Goal: Information Seeking & Learning: Learn about a topic

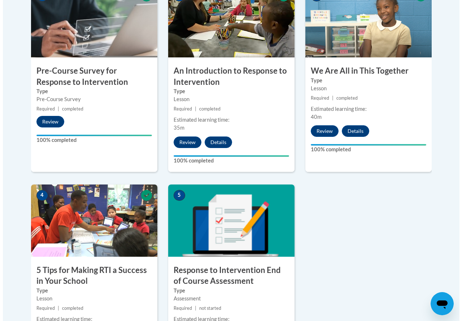
scroll to position [433, 0]
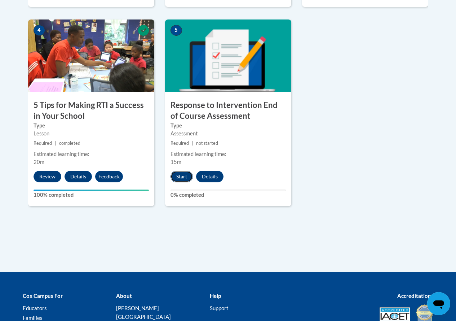
click at [184, 178] on button "Start" at bounding box center [182, 177] width 22 height 12
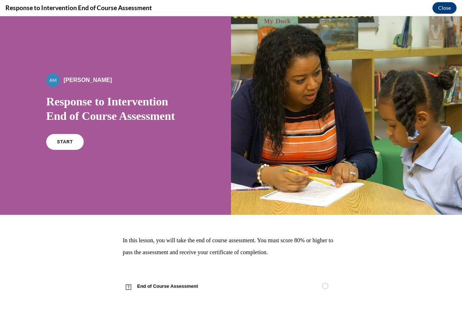
scroll to position [0, 0]
drag, startPoint x: 49, startPoint y: 134, endPoint x: 60, endPoint y: 141, distance: 13.0
click at [50, 135] on div "START" at bounding box center [115, 145] width 139 height 22
click at [61, 142] on span "START" at bounding box center [65, 141] width 17 height 5
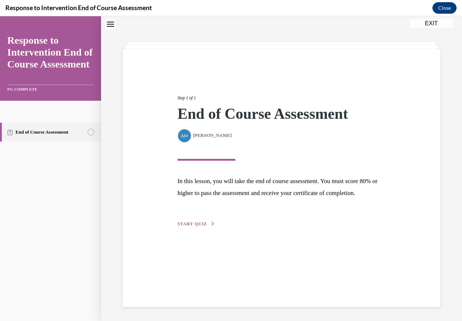
scroll to position [23, 0]
click at [193, 226] on span "START QUIZ" at bounding box center [192, 223] width 30 height 5
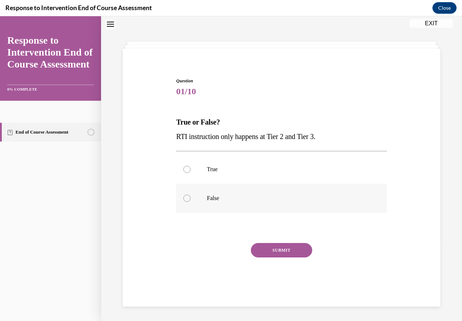
click at [181, 199] on label "False" at bounding box center [281, 198] width 210 height 29
click at [183, 199] on input "False" at bounding box center [186, 197] width 7 height 7
radio input "true"
click at [261, 246] on button "SUBMIT" at bounding box center [281, 250] width 61 height 14
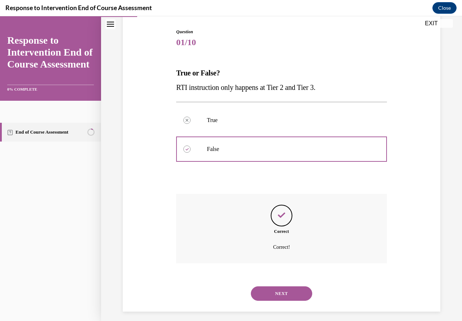
scroll to position [77, 0]
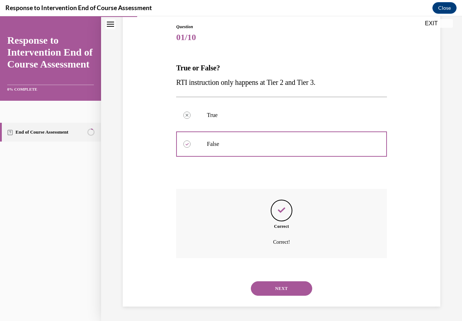
click at [266, 286] on button "NEXT" at bounding box center [281, 288] width 61 height 14
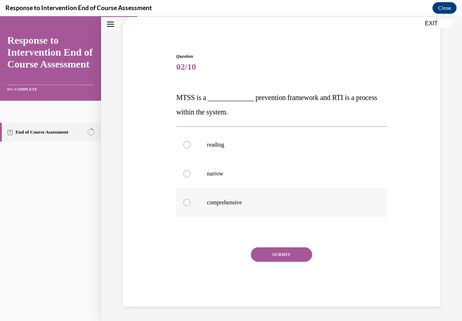
click at [181, 199] on label "comprehensive" at bounding box center [281, 202] width 210 height 29
click at [183, 199] on input "comprehensive" at bounding box center [186, 202] width 7 height 7
radio input "true"
click at [268, 252] on button "SUBMIT" at bounding box center [281, 254] width 61 height 14
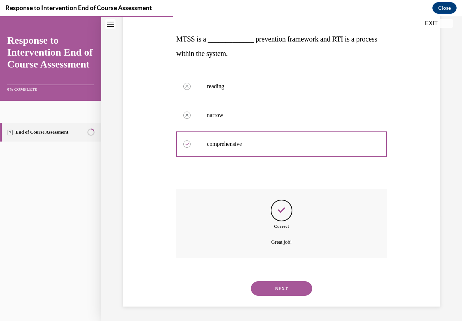
click at [278, 288] on button "NEXT" at bounding box center [281, 288] width 61 height 14
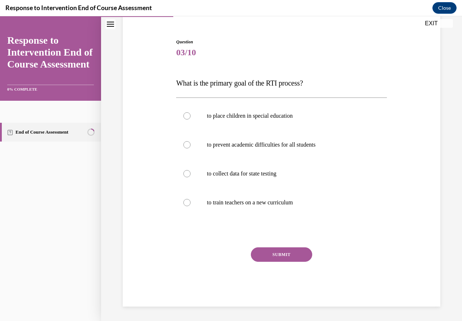
scroll to position [62, 0]
click at [188, 144] on div at bounding box center [186, 144] width 7 height 7
click at [188, 144] on input "to prevent academic difficulties for all students" at bounding box center [186, 144] width 7 height 7
radio input "true"
click at [280, 252] on button "SUBMIT" at bounding box center [281, 254] width 61 height 14
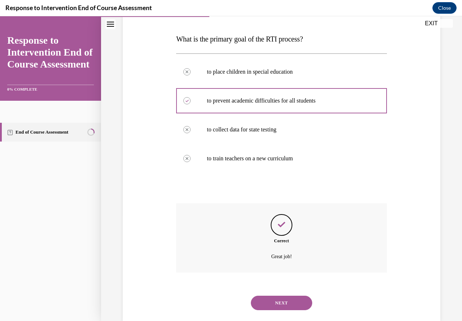
scroll to position [120, 0]
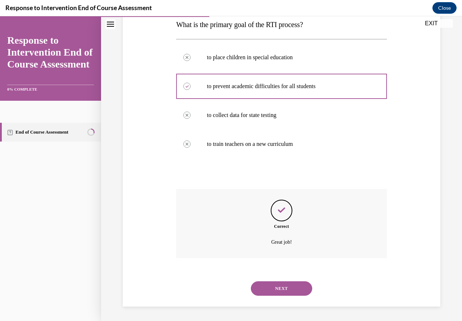
click at [255, 287] on button "NEXT" at bounding box center [281, 288] width 61 height 14
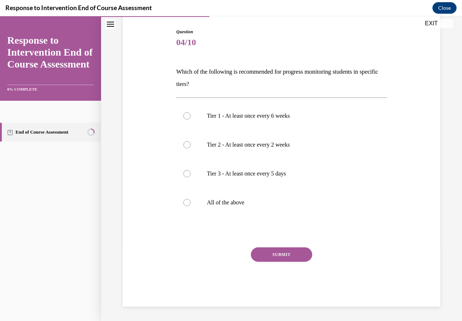
scroll to position [72, 0]
click at [183, 205] on div at bounding box center [186, 202] width 7 height 7
click at [183, 205] on input "All of the above" at bounding box center [186, 202] width 7 height 7
radio input "true"
click at [283, 258] on button "SUBMIT" at bounding box center [281, 254] width 61 height 14
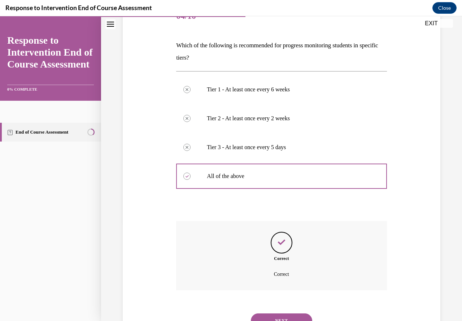
click at [271, 313] on button "NEXT" at bounding box center [281, 320] width 61 height 14
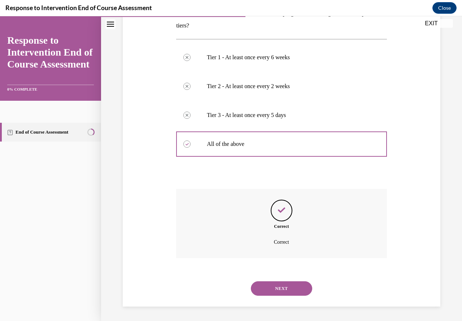
scroll to position [62, 0]
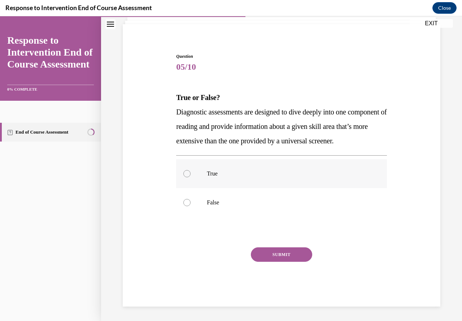
click at [181, 173] on label "True" at bounding box center [281, 173] width 210 height 29
click at [183, 173] on input "True" at bounding box center [186, 173] width 7 height 7
radio input "true"
click at [256, 249] on button "SUBMIT" at bounding box center [281, 254] width 61 height 14
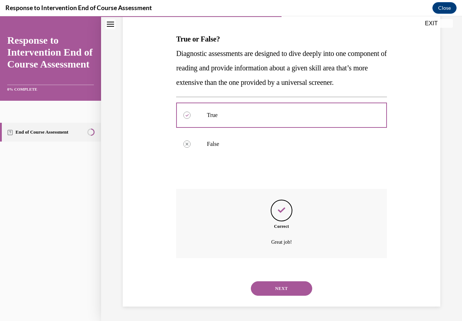
scroll to position [120, 0]
click at [263, 299] on div "NEXT" at bounding box center [281, 288] width 210 height 29
click at [265, 291] on button "NEXT" at bounding box center [281, 288] width 61 height 14
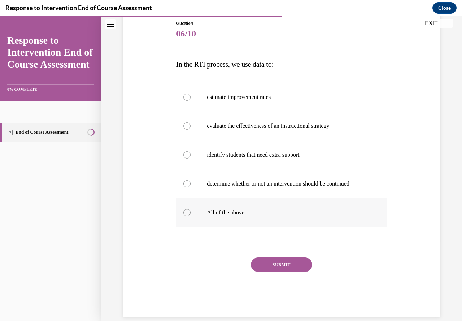
click at [186, 214] on div at bounding box center [186, 212] width 7 height 7
click at [186, 214] on input "All of the above" at bounding box center [186, 212] width 7 height 7
radio input "true"
click at [274, 266] on button "SUBMIT" at bounding box center [281, 264] width 61 height 14
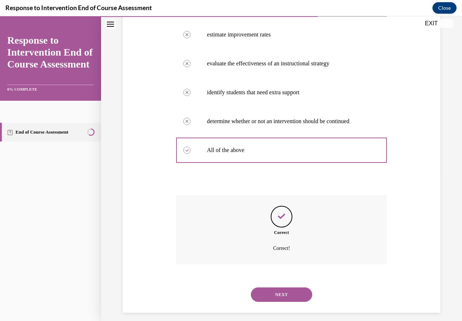
scroll to position [149, 0]
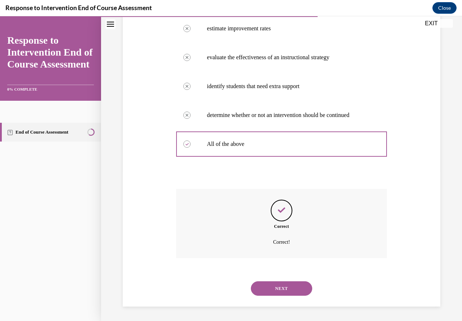
click at [271, 294] on button "NEXT" at bounding box center [281, 288] width 61 height 14
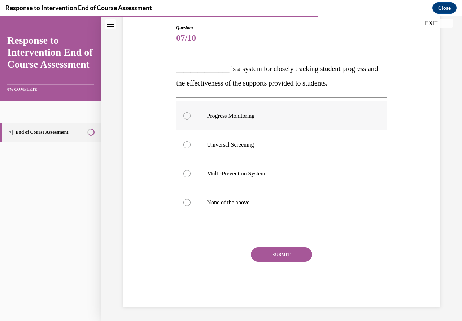
click at [184, 118] on div at bounding box center [186, 115] width 7 height 7
click at [184, 118] on input "Progress Monitoring" at bounding box center [186, 115] width 7 height 7
radio input "true"
click at [262, 254] on button "SUBMIT" at bounding box center [281, 254] width 61 height 14
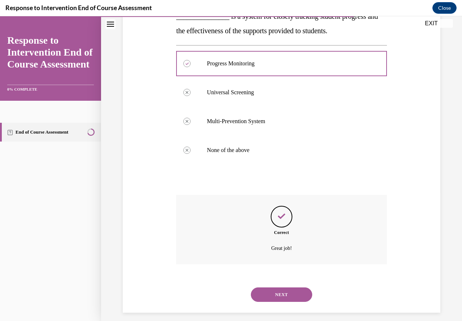
scroll to position [135, 0]
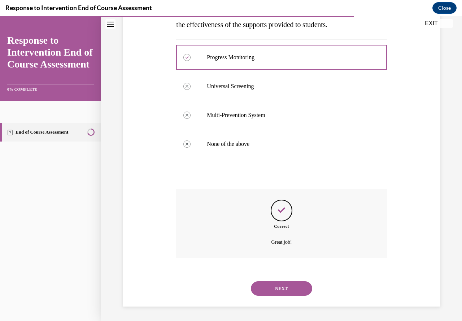
click at [268, 296] on div "NEXT" at bounding box center [281, 288] width 210 height 29
click at [269, 293] on button "NEXT" at bounding box center [281, 288] width 61 height 14
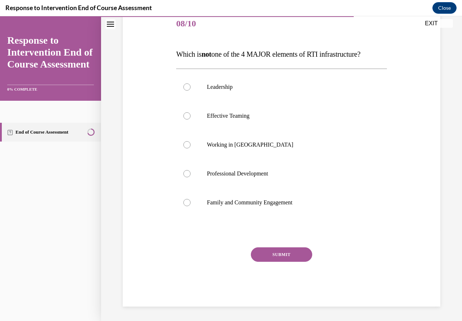
scroll to position [80, 0]
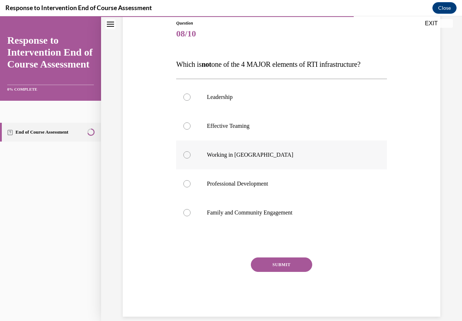
click at [186, 159] on label "Working in Silos" at bounding box center [281, 154] width 210 height 29
click at [186, 158] on input "Working in Silos" at bounding box center [186, 154] width 7 height 7
radio input "true"
click at [267, 260] on button "SUBMIT" at bounding box center [281, 264] width 61 height 14
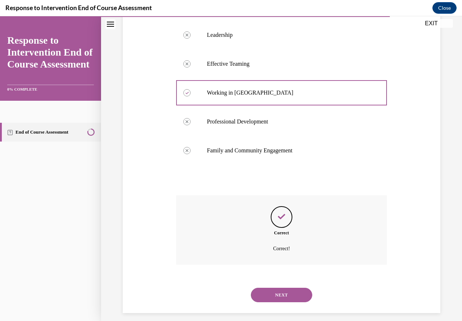
scroll to position [149, 0]
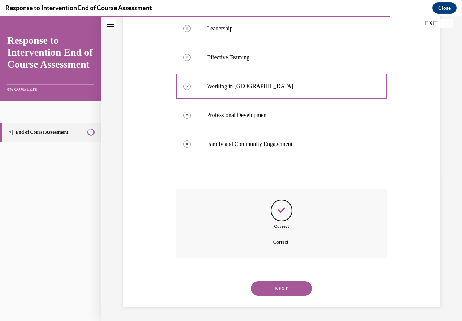
click at [270, 290] on button "NEXT" at bounding box center [281, 288] width 61 height 14
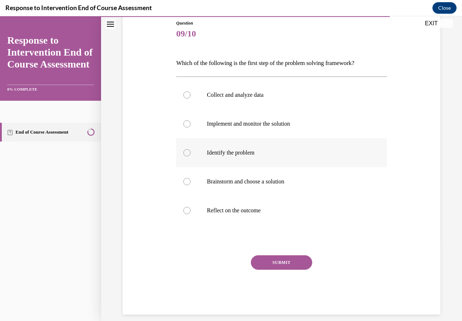
click at [188, 149] on label "Identify the problem" at bounding box center [281, 152] width 210 height 29
click at [188, 149] on input "Identify the problem" at bounding box center [186, 152] width 7 height 7
radio input "true"
click at [277, 264] on button "SUBMIT" at bounding box center [281, 262] width 61 height 14
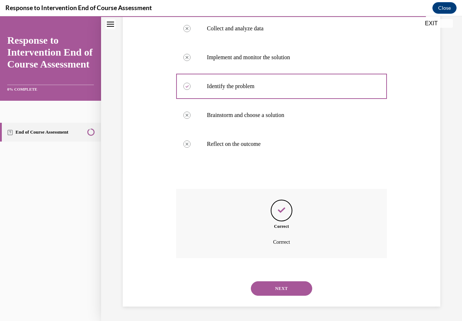
click at [276, 293] on button "NEXT" at bounding box center [281, 288] width 61 height 14
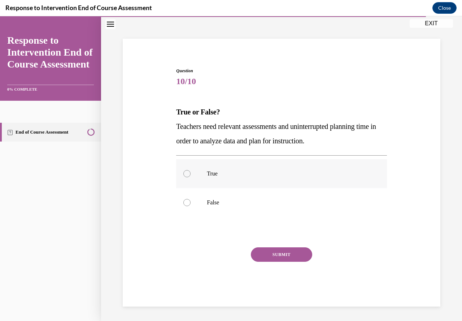
click at [187, 173] on div at bounding box center [186, 173] width 7 height 7
click at [187, 173] on input "True" at bounding box center [186, 173] width 7 height 7
radio input "true"
click at [279, 256] on button "SUBMIT" at bounding box center [281, 254] width 61 height 14
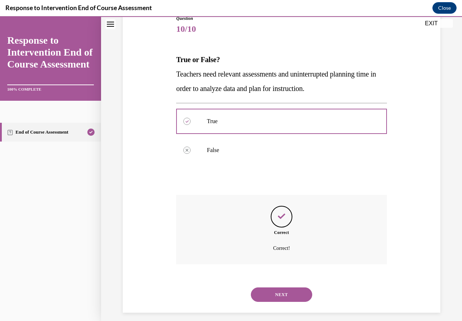
scroll to position [91, 0]
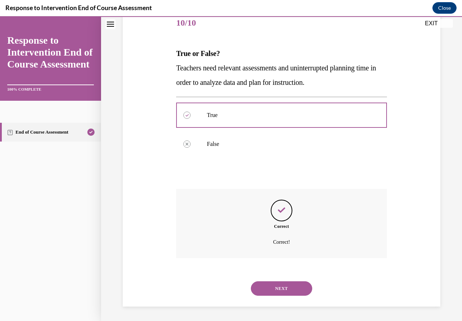
click at [277, 290] on button "NEXT" at bounding box center [281, 288] width 61 height 14
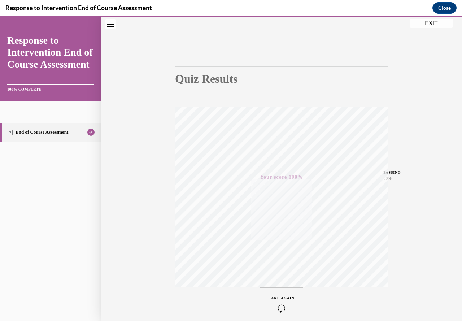
scroll to position [65, 0]
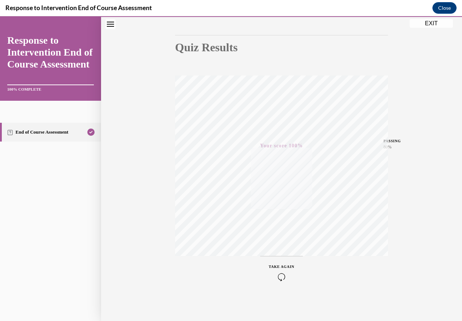
click at [427, 25] on button "EXIT" at bounding box center [430, 23] width 43 height 9
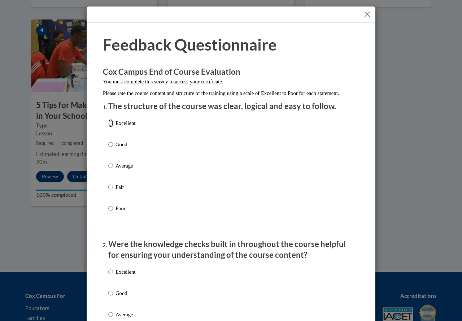
click at [109, 127] on input "Excellent" at bounding box center [110, 123] width 5 height 8
radio input "true"
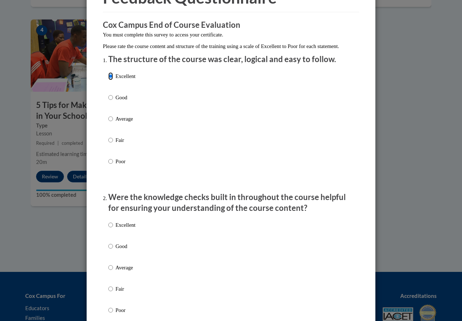
scroll to position [180, 0]
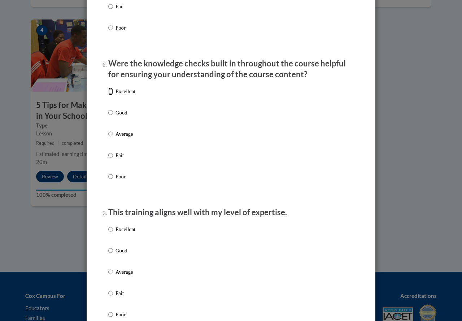
click at [108, 95] on input "Excellent" at bounding box center [110, 91] width 5 height 8
radio input "true"
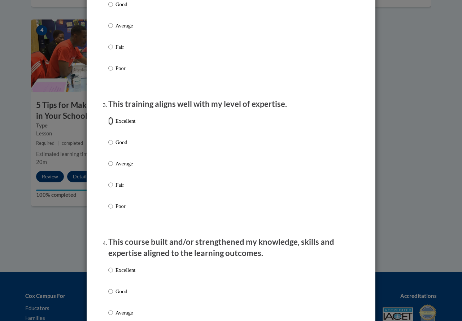
click at [109, 125] on input "Excellent" at bounding box center [110, 121] width 5 height 8
radio input "true"
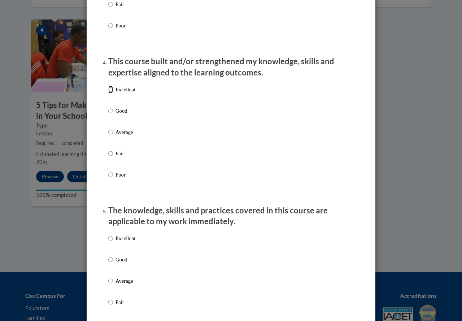
click at [108, 93] on input "Excellent" at bounding box center [110, 89] width 5 height 8
radio input "true"
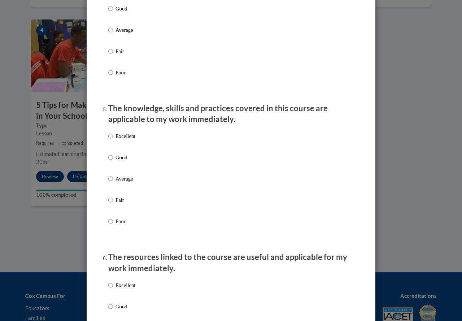
scroll to position [685, 0]
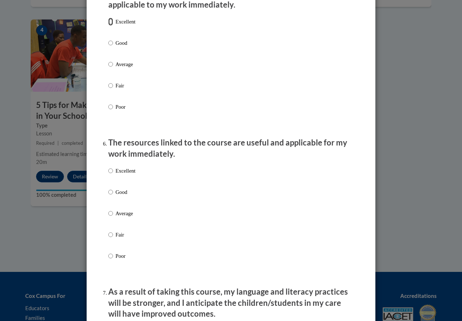
click at [108, 26] on input "Excellent" at bounding box center [110, 22] width 5 height 8
radio input "true"
click at [109, 175] on input "Excellent" at bounding box center [110, 171] width 5 height 8
radio input "true"
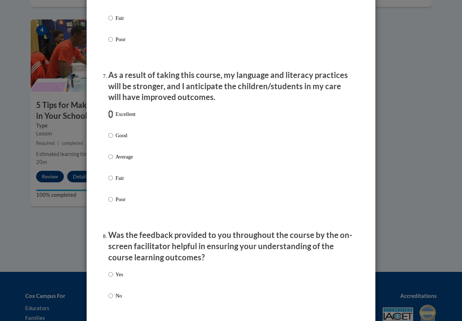
click at [108, 118] on input "Excellent" at bounding box center [110, 114] width 5 height 8
radio input "true"
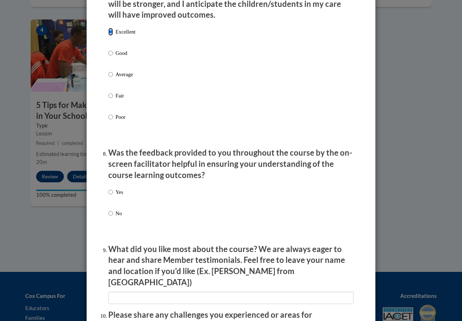
scroll to position [1082, 0]
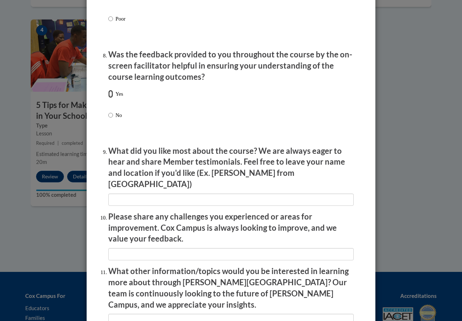
click at [108, 98] on input "Yes" at bounding box center [110, 94] width 5 height 8
radio input "true"
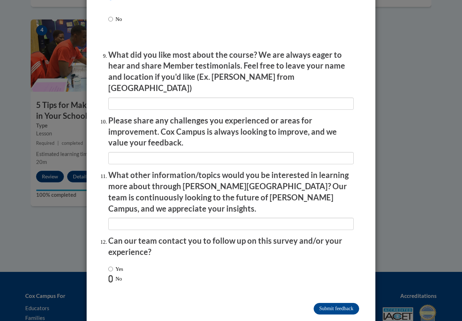
click at [109, 274] on input "No" at bounding box center [110, 278] width 5 height 8
radio input "true"
click at [344, 303] on input "Submit feedback" at bounding box center [335, 309] width 45 height 12
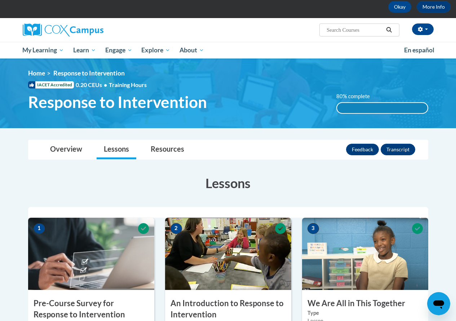
scroll to position [34, 0]
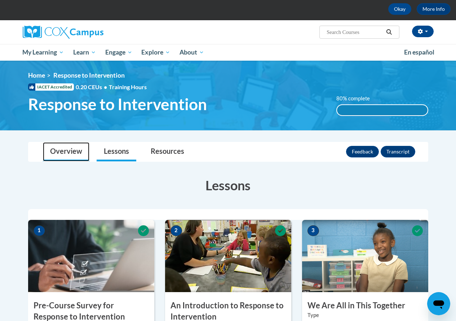
click at [70, 148] on link "Overview" at bounding box center [66, 151] width 47 height 19
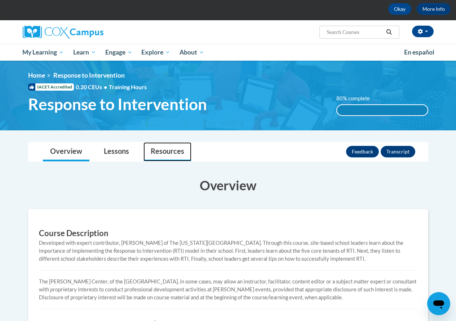
click at [164, 149] on link "Resources" at bounding box center [168, 151] width 48 height 19
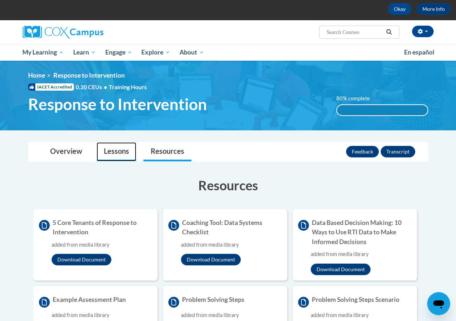
click at [116, 149] on link "Lessons" at bounding box center [117, 151] width 40 height 19
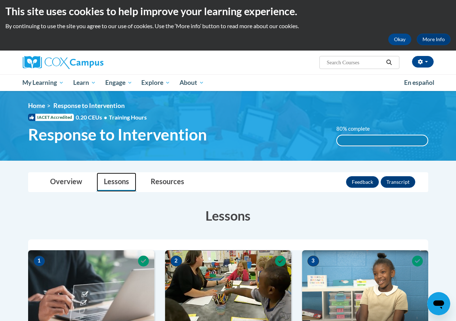
scroll to position [0, 0]
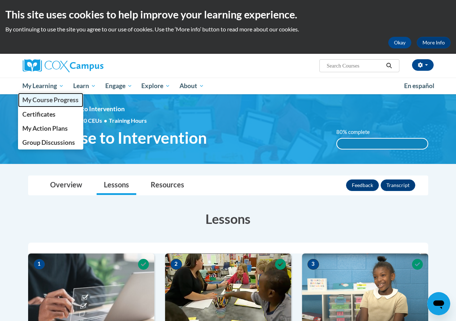
click at [39, 104] on link "My Course Progress" at bounding box center [51, 100] width 66 height 14
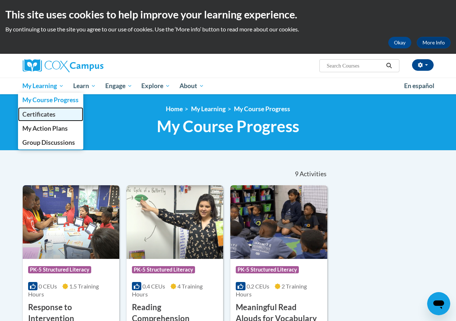
click at [52, 114] on span "Certificates" at bounding box center [38, 114] width 33 height 8
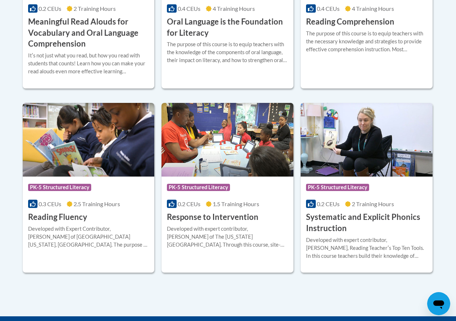
scroll to position [505, 0]
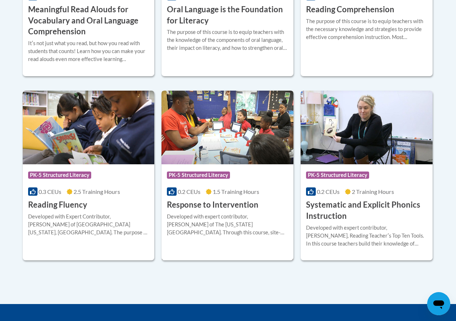
click at [212, 203] on h3 "Response to Intervention" at bounding box center [213, 204] width 92 height 11
